Goal: Check status: Check status

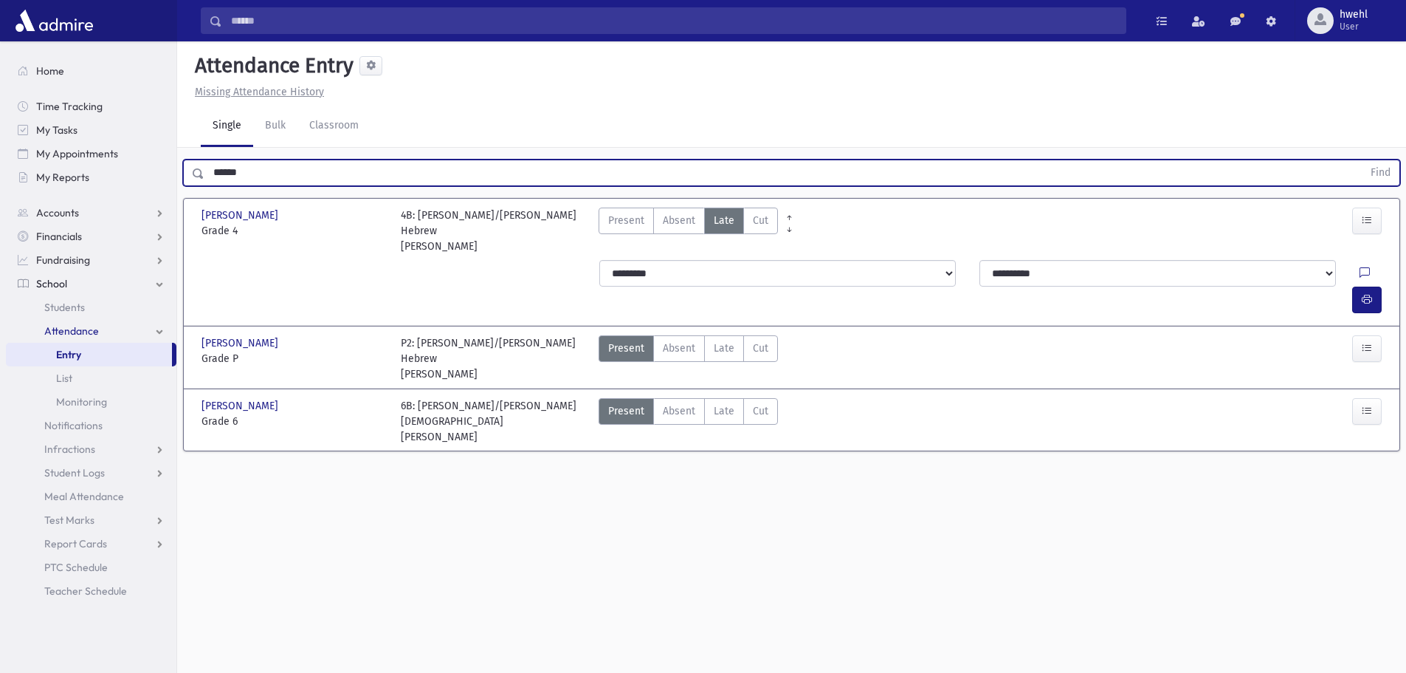
drag, startPoint x: 269, startPoint y: 164, endPoint x: 176, endPoint y: 176, distance: 93.8
click at [176, 176] on div "Search Results All Accounts" at bounding box center [703, 353] width 1406 height 706
click at [1362, 160] on button "Find" at bounding box center [1381, 172] width 38 height 25
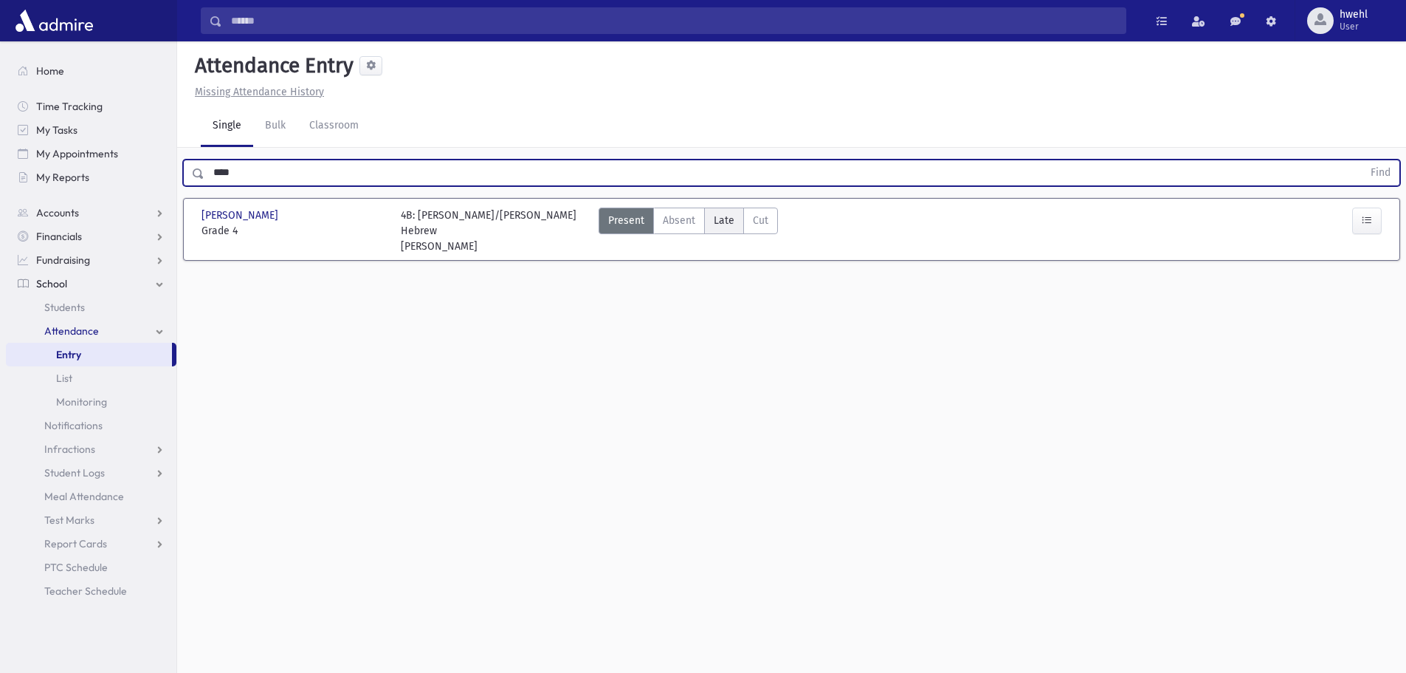
click at [715, 214] on span "Late" at bounding box center [724, 221] width 21 height 16
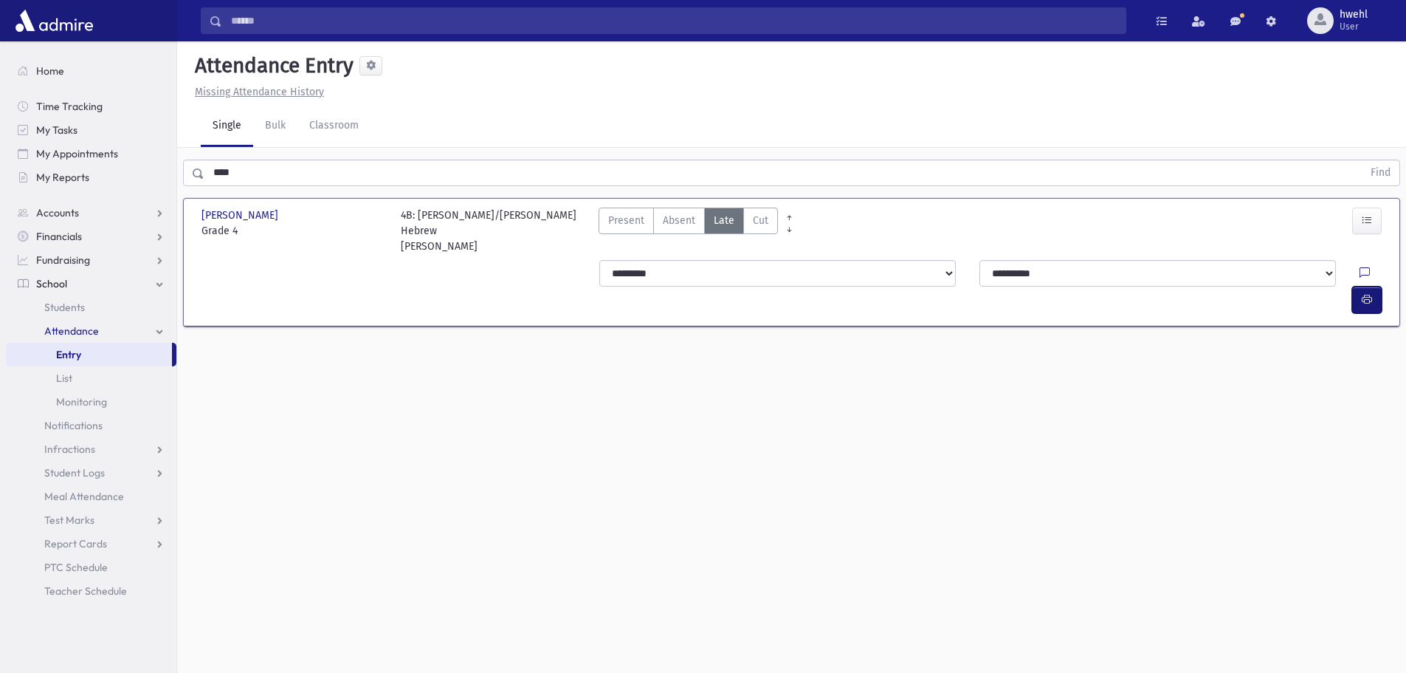
click at [1374, 286] on button "button" at bounding box center [1368, 299] width 30 height 27
click at [1351, 260] on div "**********" at bounding box center [991, 286] width 794 height 53
click at [1382, 286] on div at bounding box center [1370, 299] width 35 height 27
click at [1374, 286] on button "button" at bounding box center [1368, 299] width 30 height 27
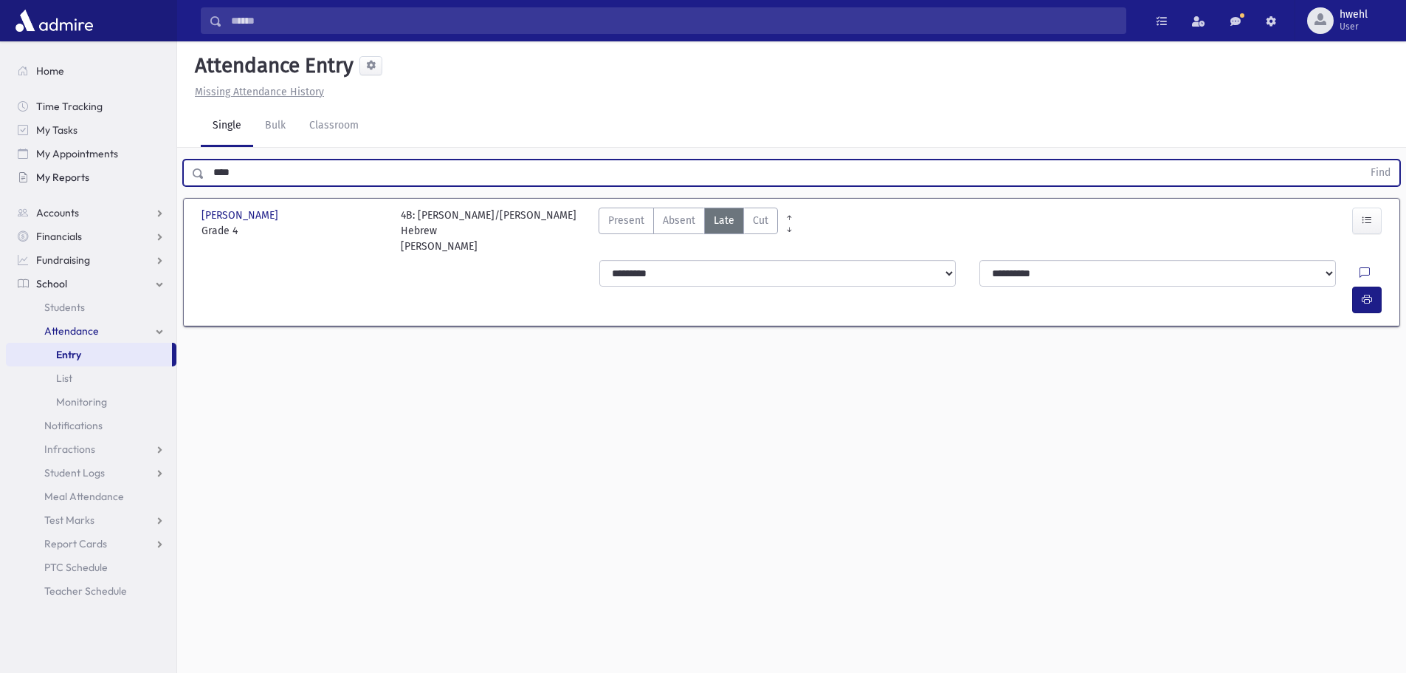
drag, startPoint x: 240, startPoint y: 176, endPoint x: 176, endPoint y: 171, distance: 64.4
click at [176, 171] on div "Search Results All Accounts" at bounding box center [703, 353] width 1406 height 706
click at [1362, 160] on button "Find" at bounding box center [1381, 172] width 38 height 25
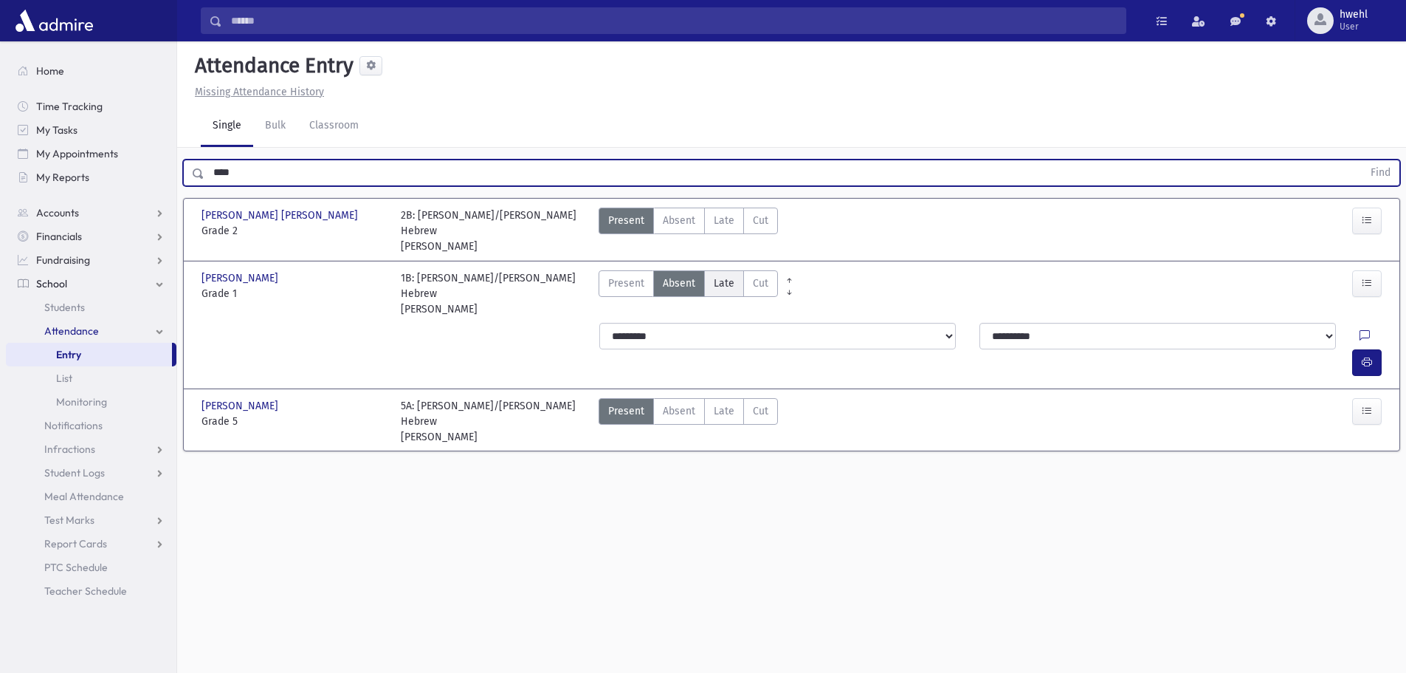
click at [721, 276] on label "Late Late" at bounding box center [724, 283] width 40 height 27
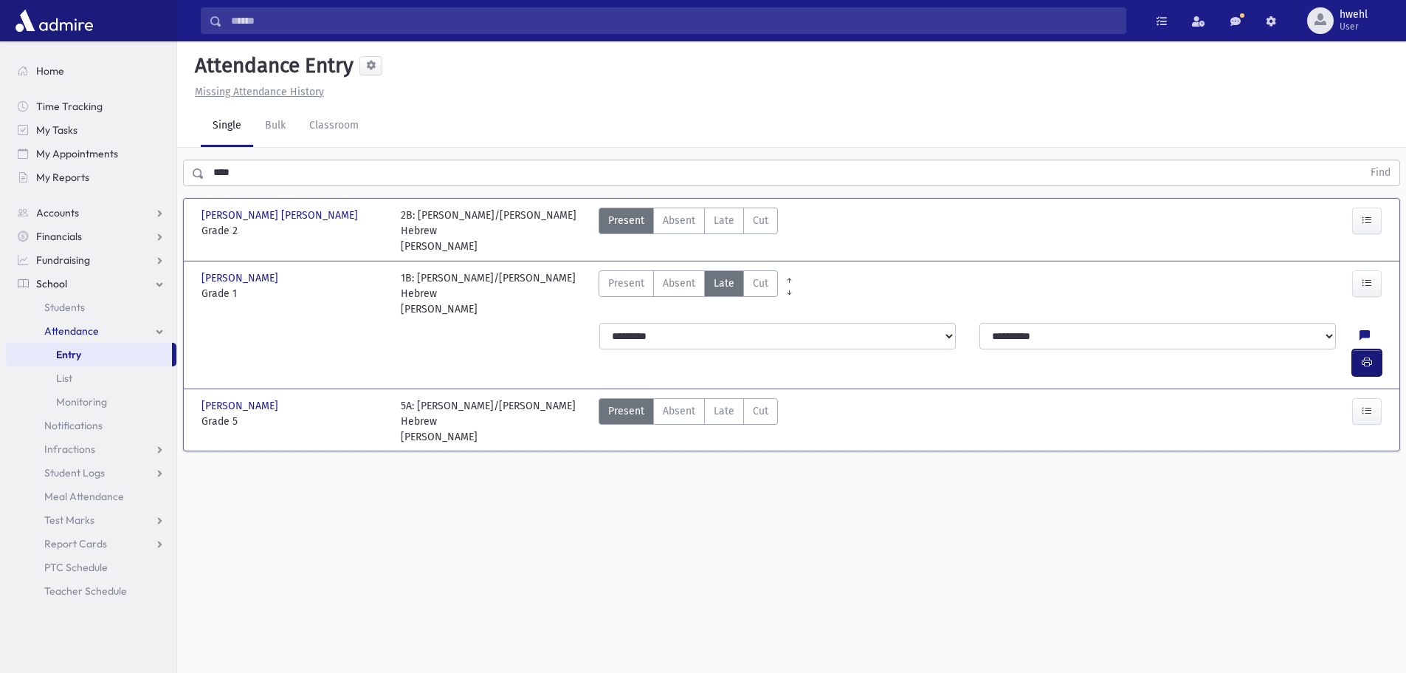
click at [1369, 349] on button "button" at bounding box center [1368, 362] width 30 height 27
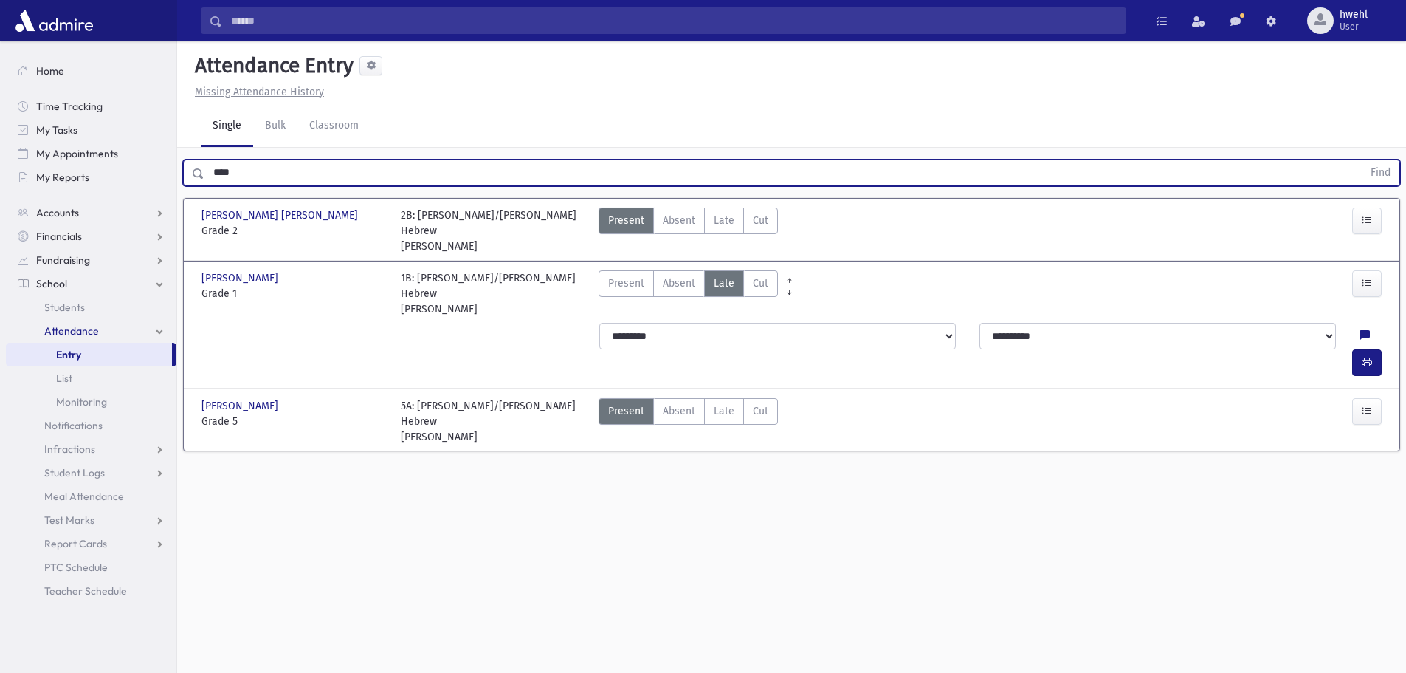
drag, startPoint x: 142, startPoint y: 175, endPoint x: 53, endPoint y: 197, distance: 92.0
click at [53, 193] on div "Search Results All Accounts" at bounding box center [703, 353] width 1406 height 706
type input "****"
click at [1362, 160] on button "Find" at bounding box center [1381, 172] width 38 height 25
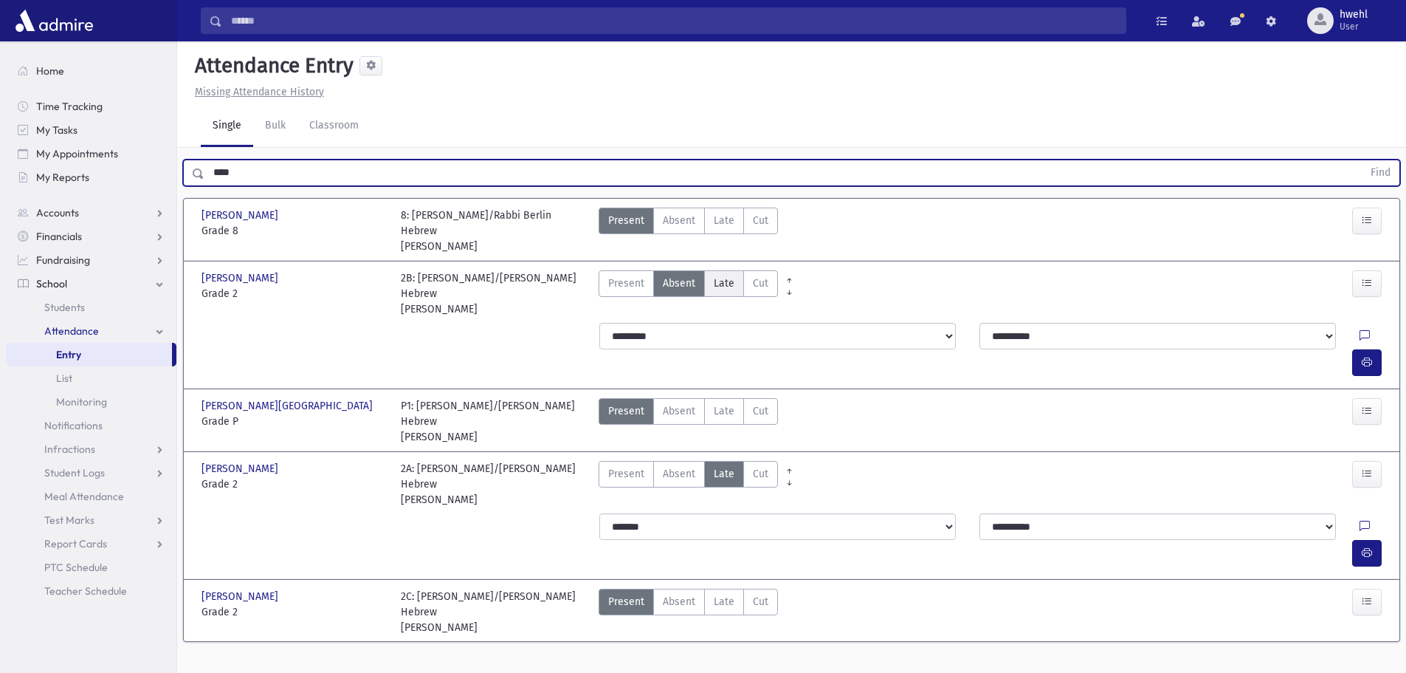
click at [729, 281] on span "Late" at bounding box center [724, 283] width 21 height 16
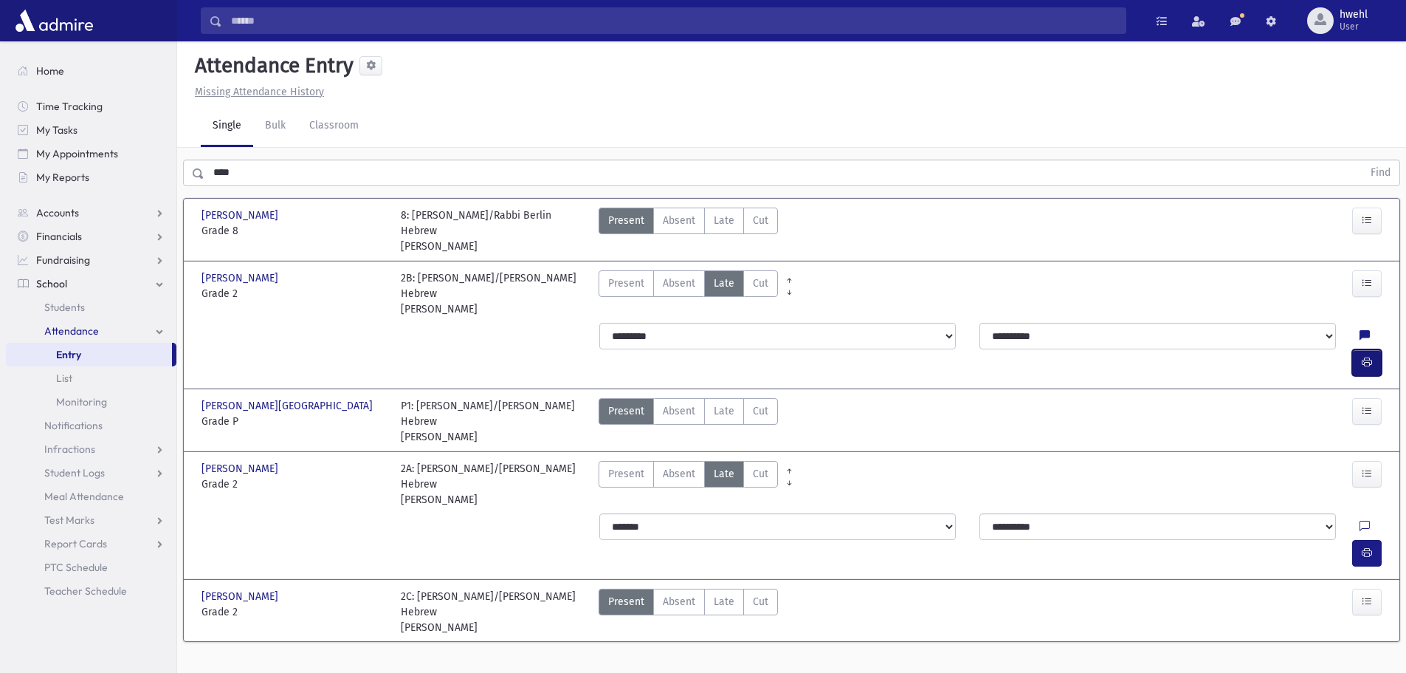
click at [1361, 349] on button "button" at bounding box center [1368, 362] width 30 height 27
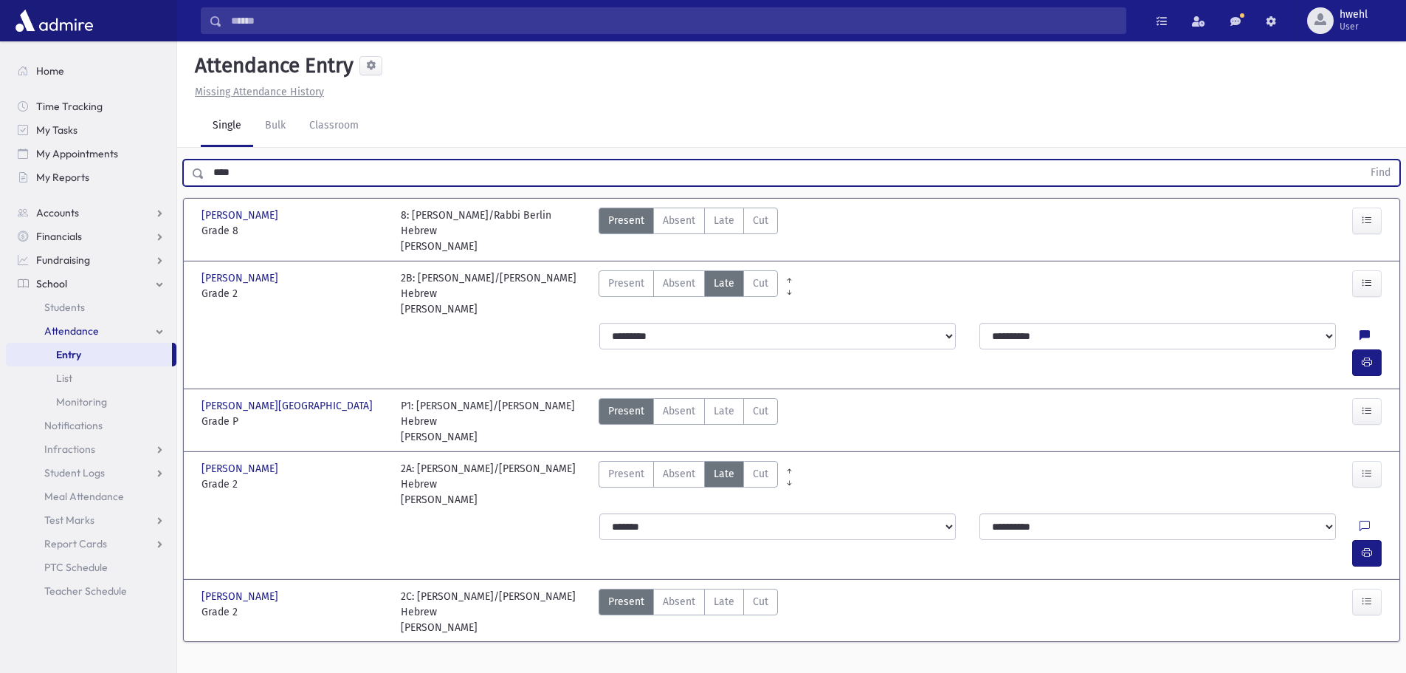
drag, startPoint x: 199, startPoint y: 178, endPoint x: 191, endPoint y: 182, distance: 9.3
click at [184, 182] on div "**** Find" at bounding box center [791, 172] width 1217 height 27
